Goal: Navigation & Orientation: Find specific page/section

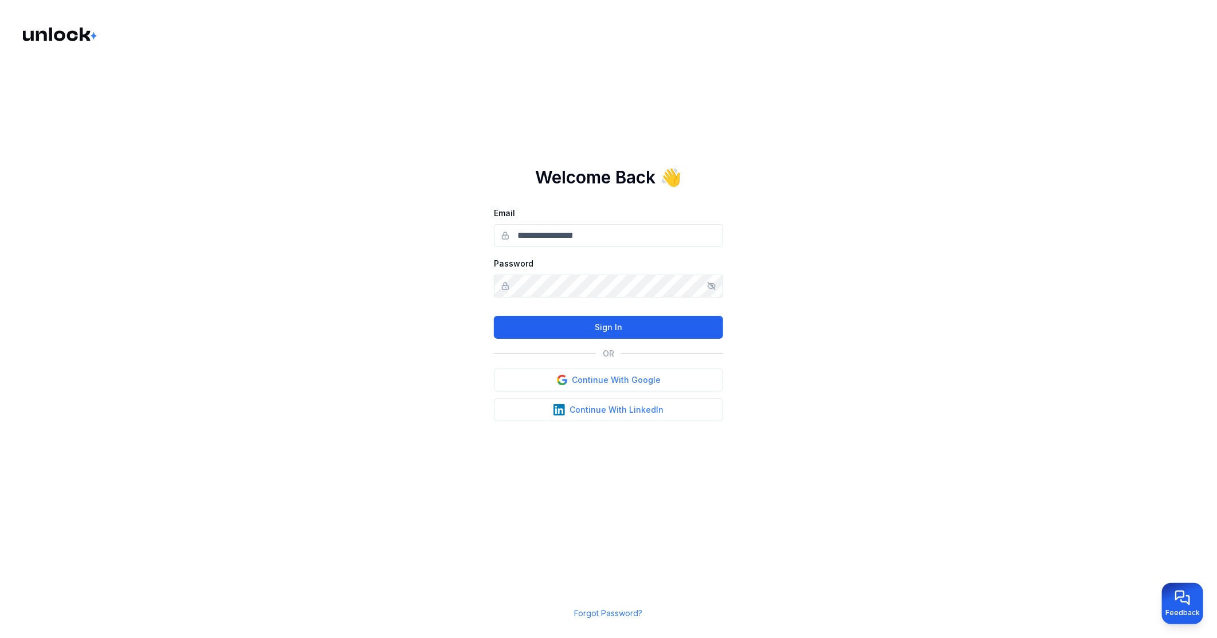
type input "**********"
drag, startPoint x: 588, startPoint y: 329, endPoint x: 501, endPoint y: 230, distance: 131.6
click at [587, 329] on button "Sign In" at bounding box center [608, 327] width 229 height 23
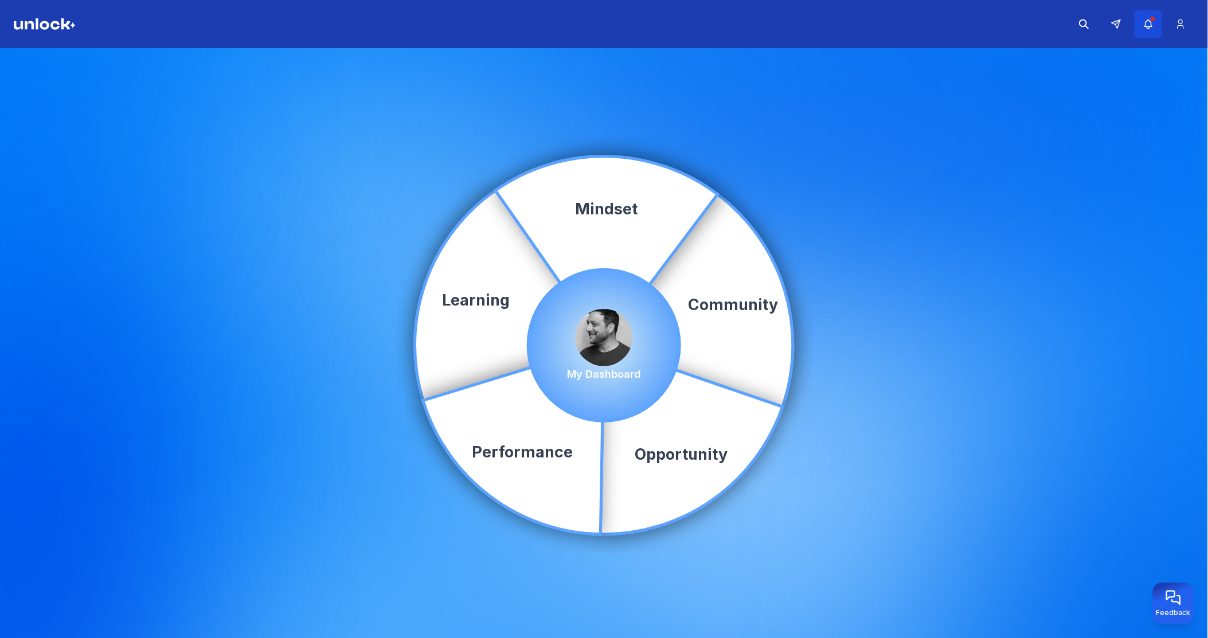
click at [1145, 25] on icon "button" at bounding box center [1147, 24] width 7 height 9
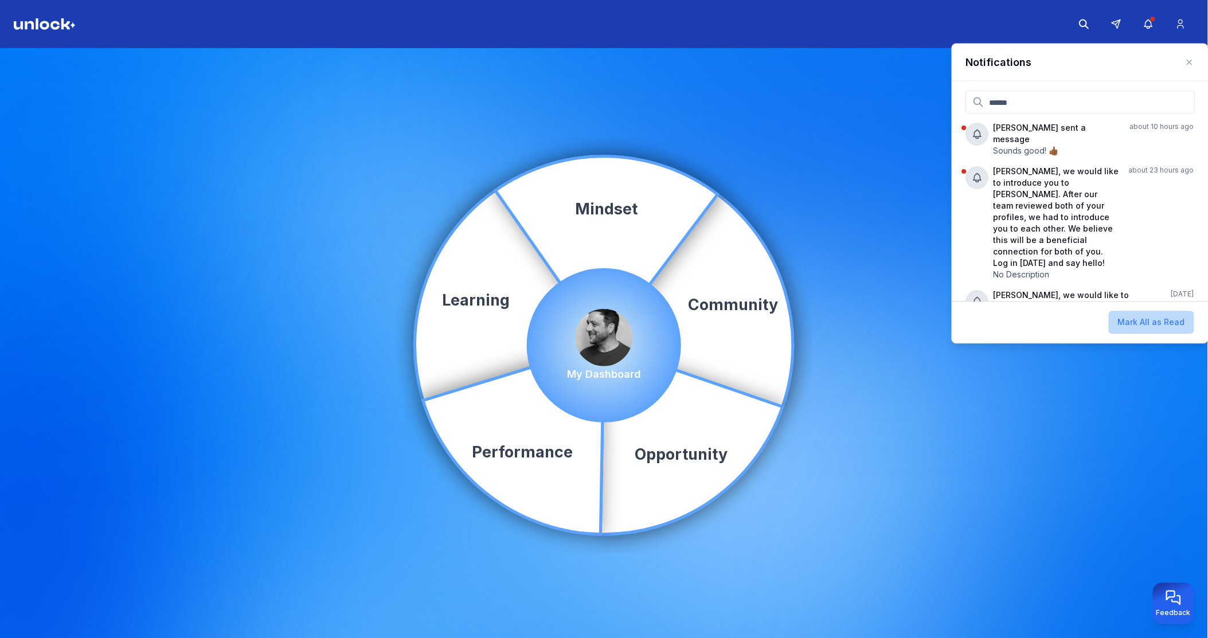
click at [1184, 324] on button "Mark All as Read" at bounding box center [1151, 322] width 85 height 23
click at [1124, 19] on button at bounding box center [1116, 24] width 28 height 28
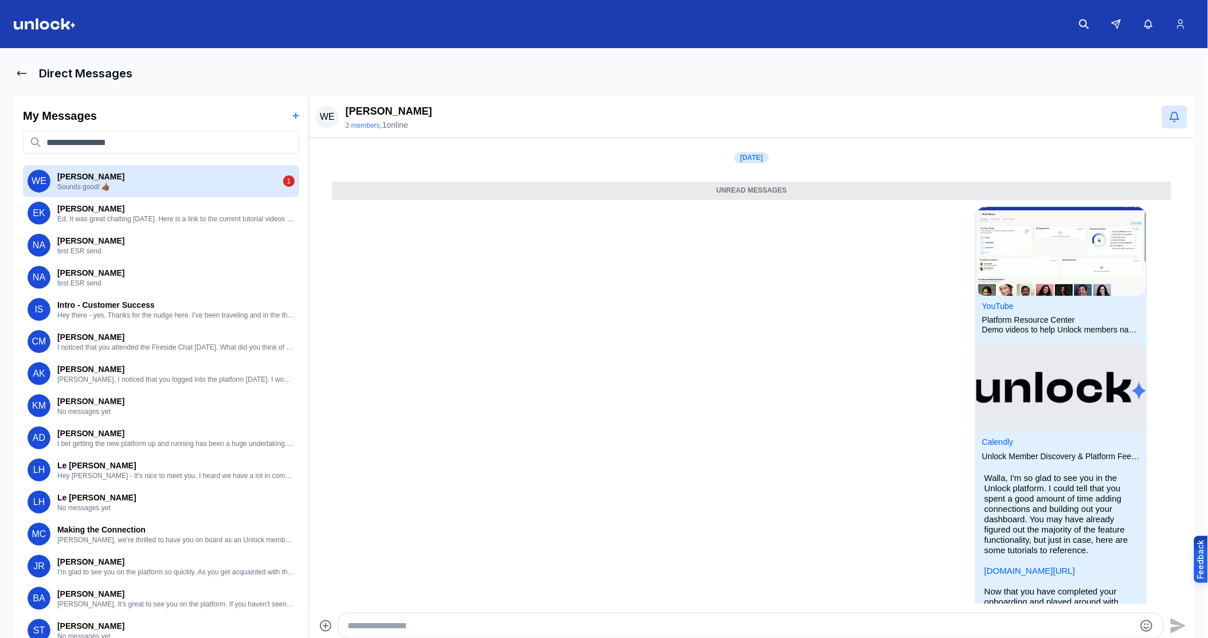
scroll to position [130, 0]
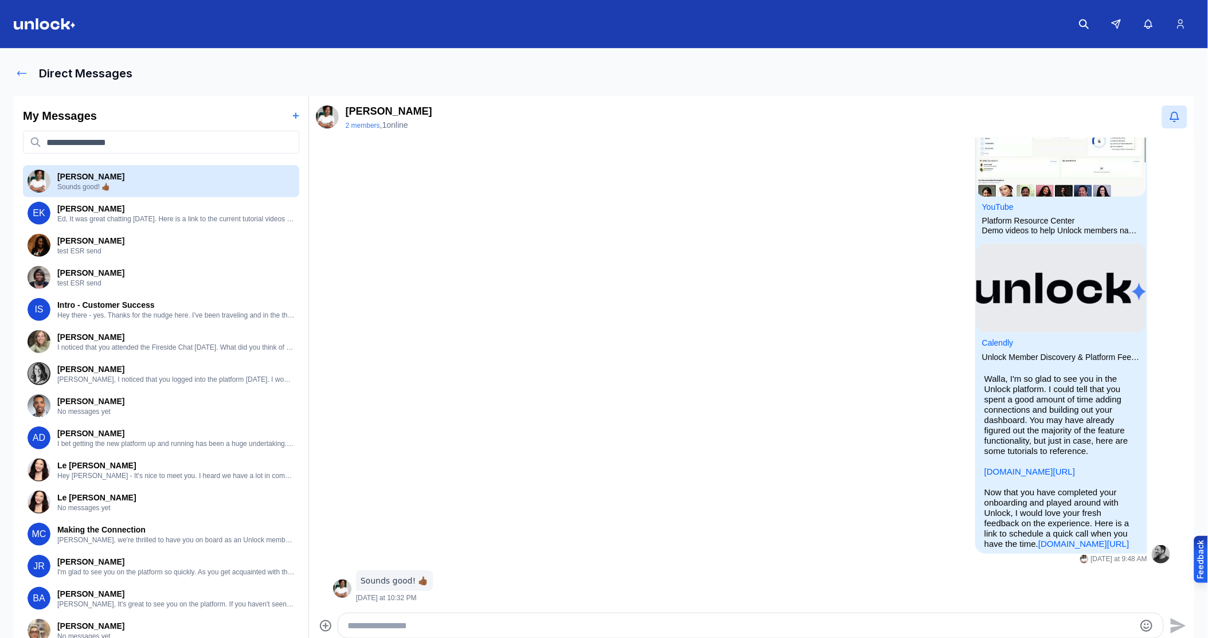
click at [21, 76] on icon at bounding box center [21, 73] width 11 height 11
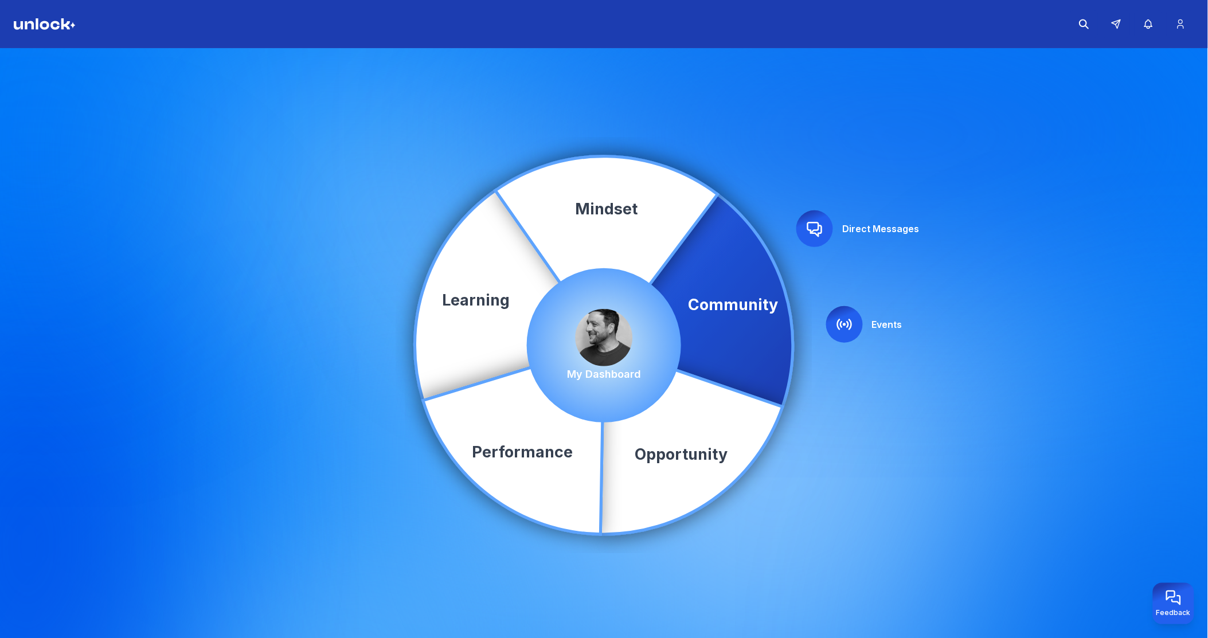
click at [808, 226] on icon at bounding box center [815, 229] width 14 height 14
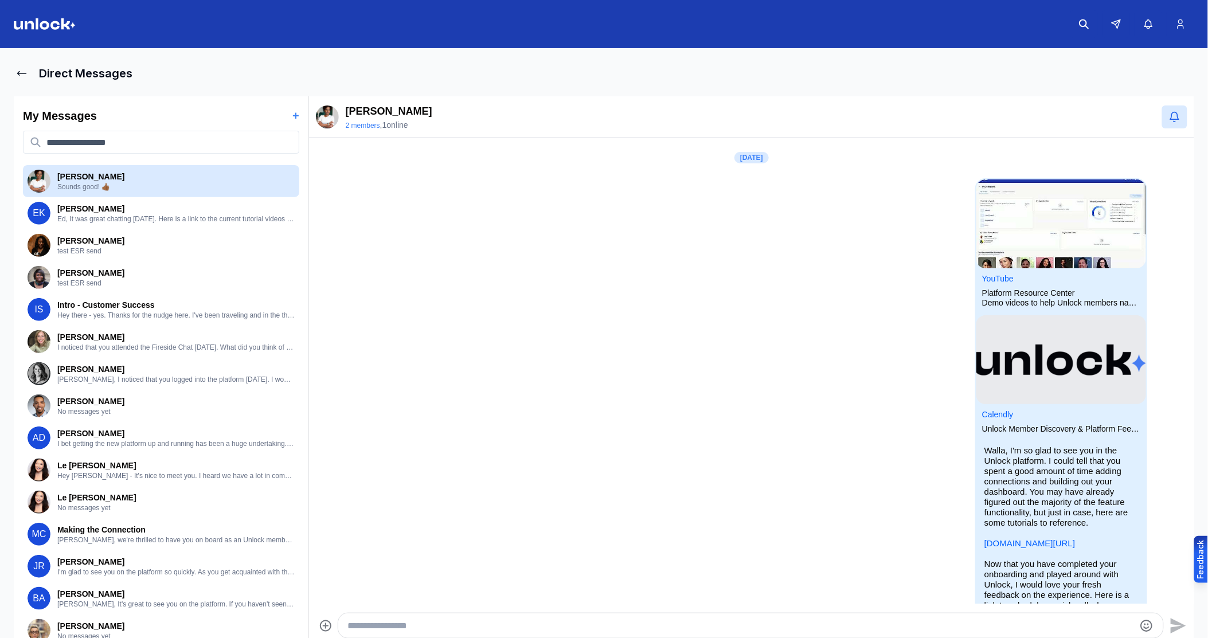
scroll to position [102, 0]
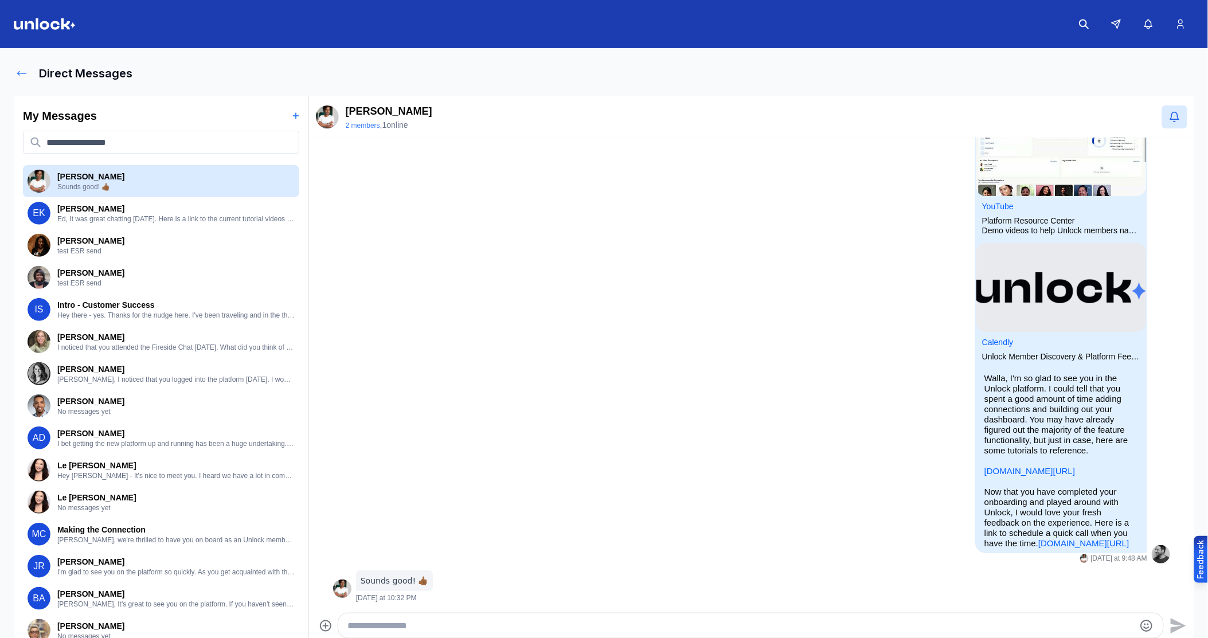
click at [19, 72] on icon at bounding box center [21, 73] width 11 height 11
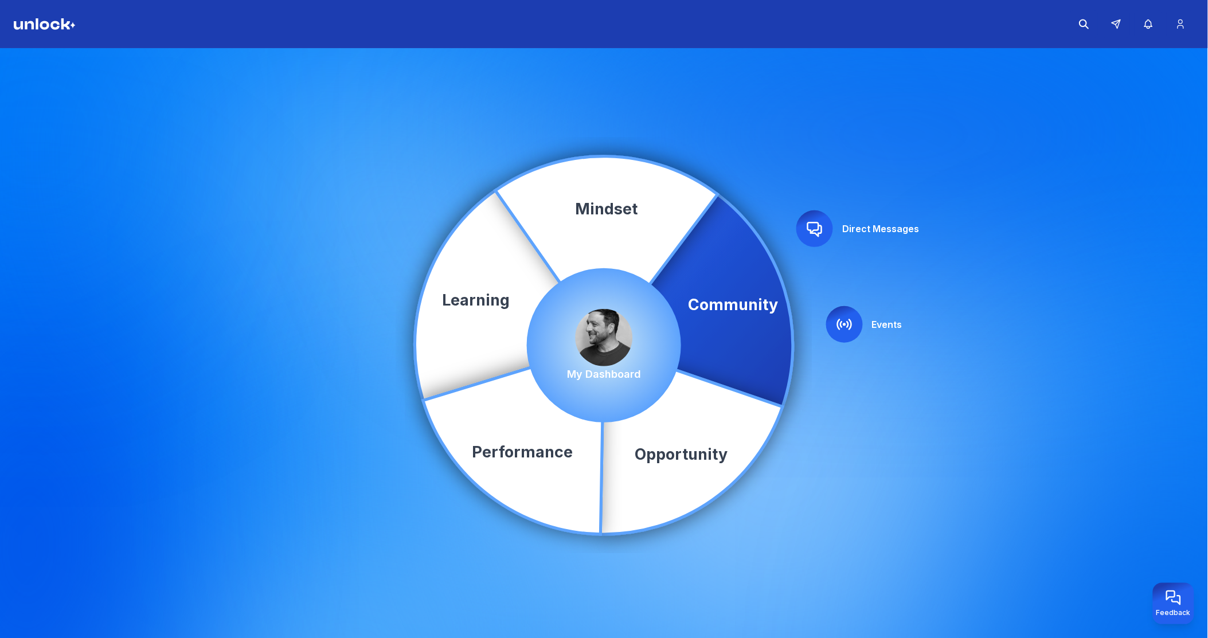
click at [844, 330] on icon at bounding box center [844, 324] width 18 height 18
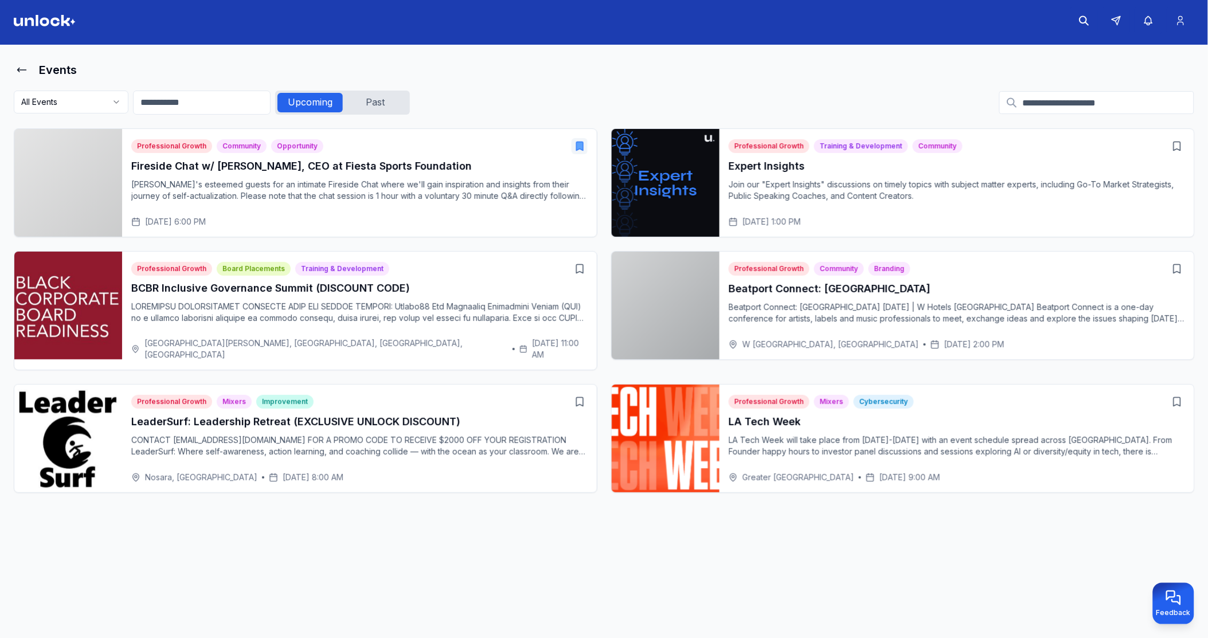
scroll to position [4, 0]
